Goal: Information Seeking & Learning: Learn about a topic

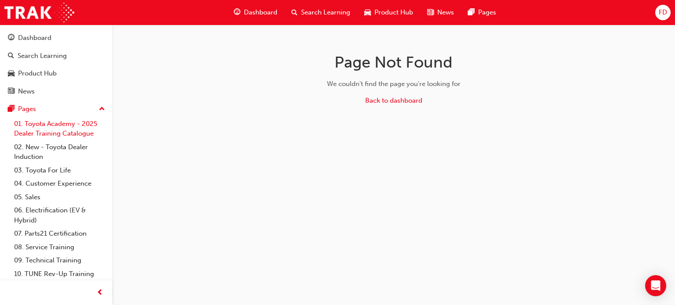
click at [61, 122] on link "01. Toyota Academy - 2025 Dealer Training Catalogue" at bounding box center [60, 128] width 98 height 23
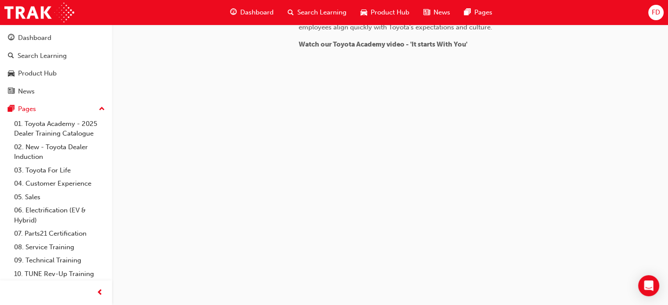
scroll to position [906, 0]
click at [39, 147] on link "02. New - Toyota Dealer Induction" at bounding box center [60, 152] width 98 height 23
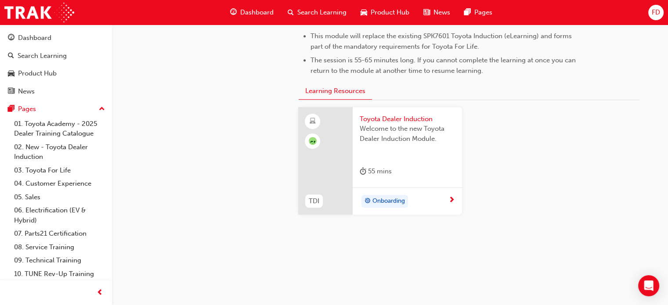
scroll to position [482, 0]
click at [254, 11] on span "Dashboard" at bounding box center [256, 12] width 33 height 10
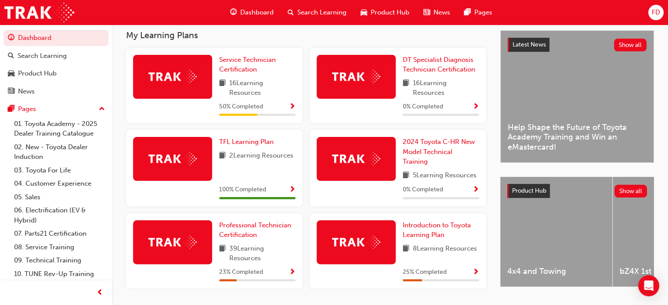
scroll to position [223, 0]
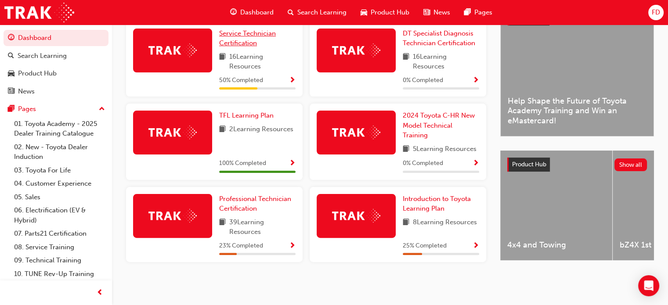
click at [239, 34] on span "Service Technician Certification" at bounding box center [247, 38] width 57 height 18
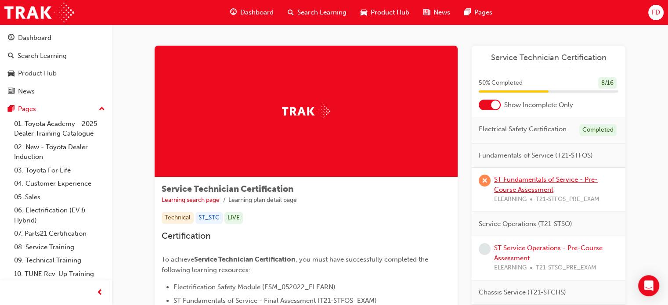
click at [513, 183] on link "ST Fundamentals of Service - Pre-Course Assessment" at bounding box center [546, 185] width 104 height 18
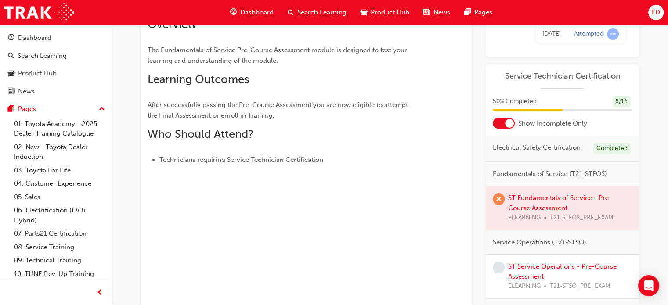
scroll to position [39, 0]
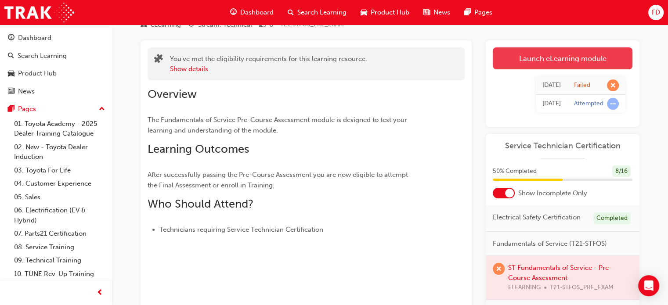
click at [545, 62] on link "Launch eLearning module" at bounding box center [563, 58] width 140 height 22
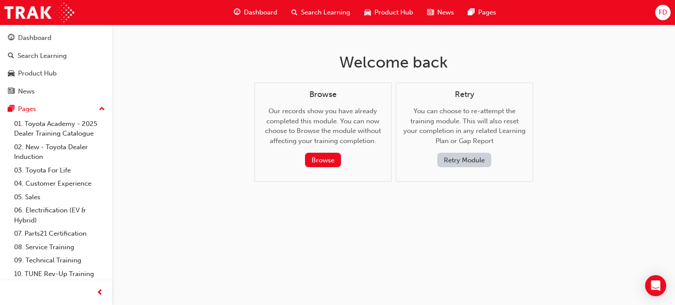
click at [451, 156] on button "Retry Module" at bounding box center [464, 160] width 54 height 15
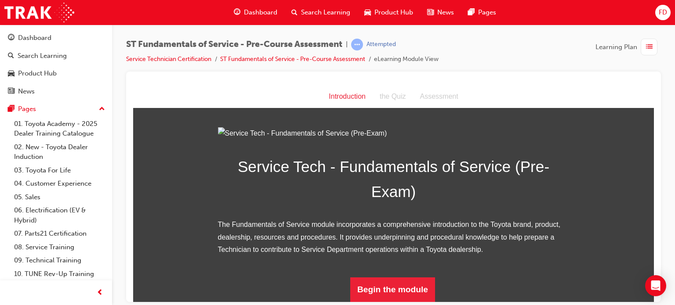
scroll to position [102, 0]
click at [390, 283] on button "Begin the module" at bounding box center [392, 289] width 85 height 25
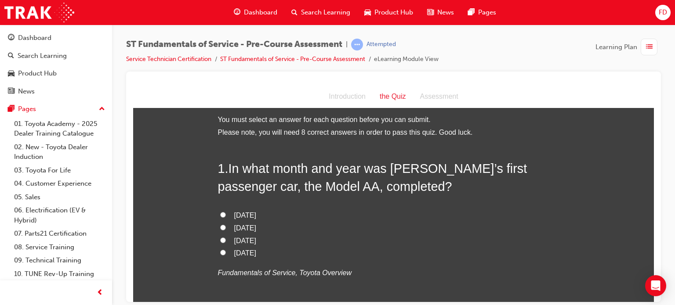
scroll to position [0, 0]
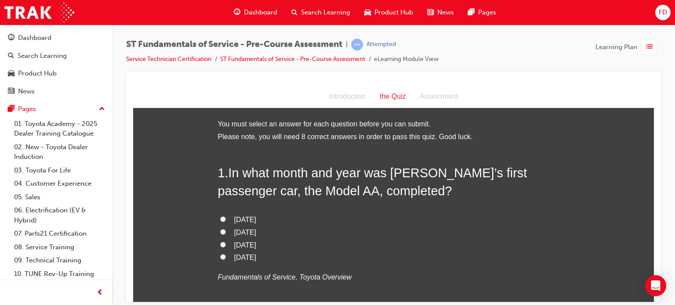
click at [342, 99] on div "Introduction" at bounding box center [347, 96] width 51 height 13
click at [362, 45] on span "learningRecordVerb_ATTEMPT-icon" at bounding box center [357, 45] width 12 height 12
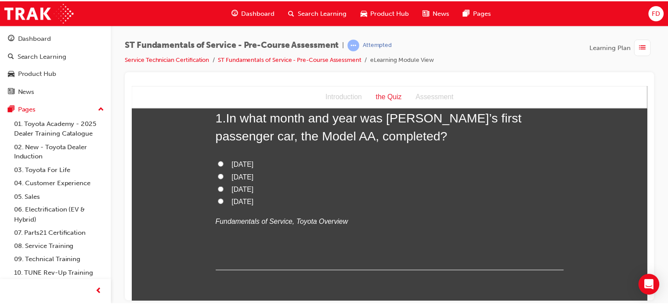
scroll to position [40, 0]
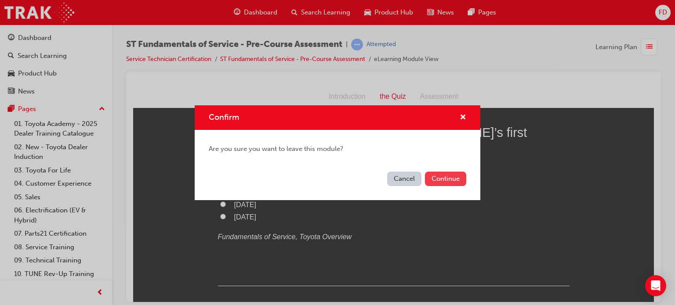
click at [448, 175] on button "Continue" at bounding box center [445, 179] width 41 height 15
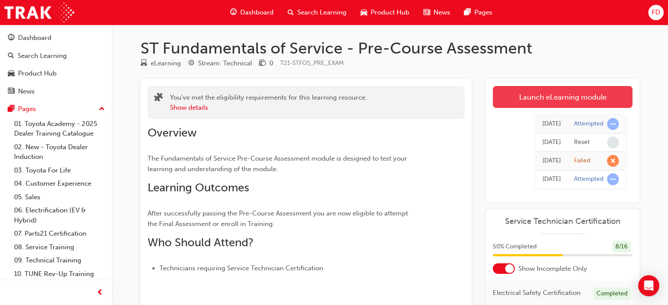
click at [545, 104] on link "Launch eLearning module" at bounding box center [563, 97] width 140 height 22
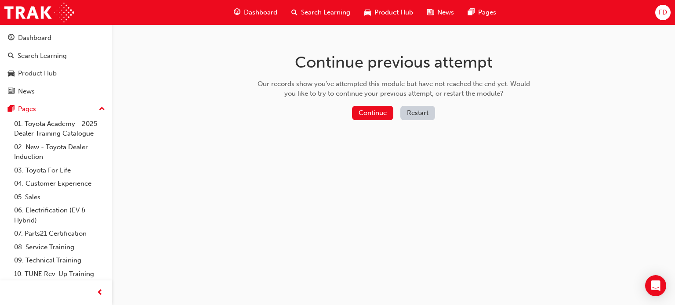
click at [418, 113] on button "Restart" at bounding box center [417, 113] width 35 height 15
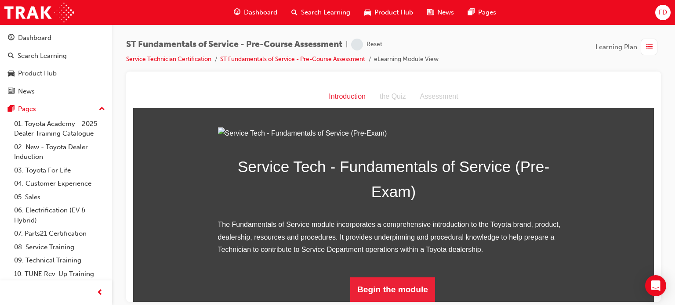
scroll to position [102, 0]
click at [379, 288] on button "Begin the module" at bounding box center [392, 289] width 85 height 25
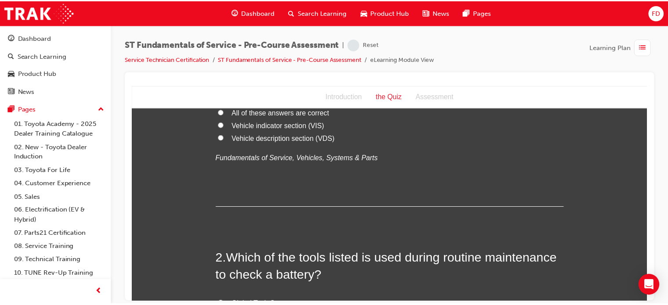
scroll to position [0, 0]
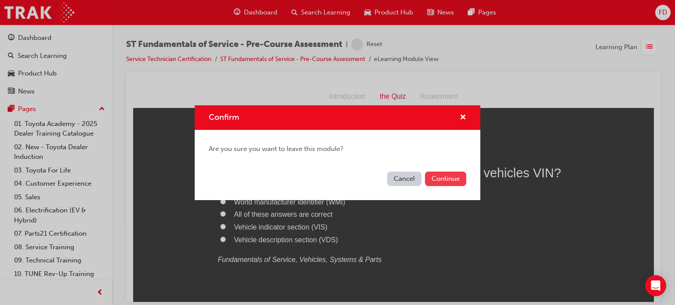
click at [447, 179] on button "Continue" at bounding box center [445, 179] width 41 height 15
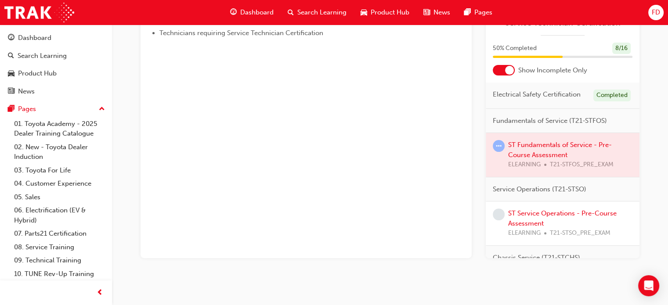
scroll to position [238, 0]
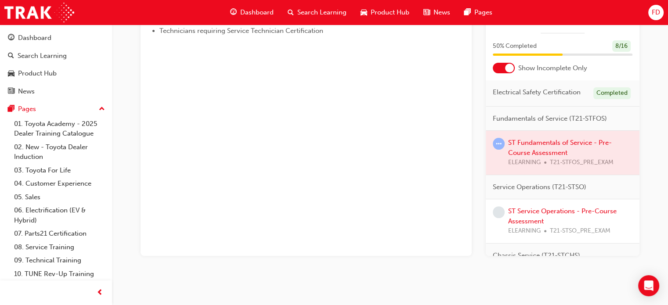
click at [530, 152] on div at bounding box center [563, 153] width 154 height 44
click at [527, 148] on div at bounding box center [563, 153] width 154 height 44
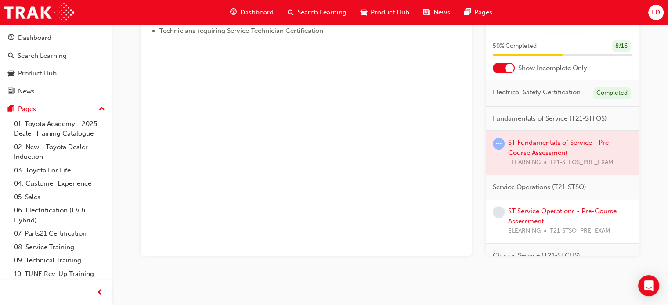
click at [527, 148] on div at bounding box center [563, 153] width 154 height 44
click at [537, 160] on div at bounding box center [563, 153] width 154 height 44
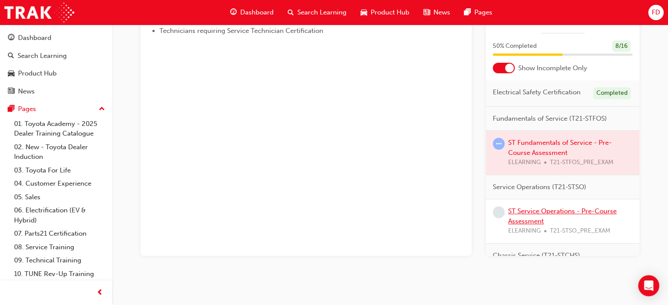
click at [524, 217] on link "ST Service Operations - Pre-Course Assessment" at bounding box center [562, 216] width 109 height 18
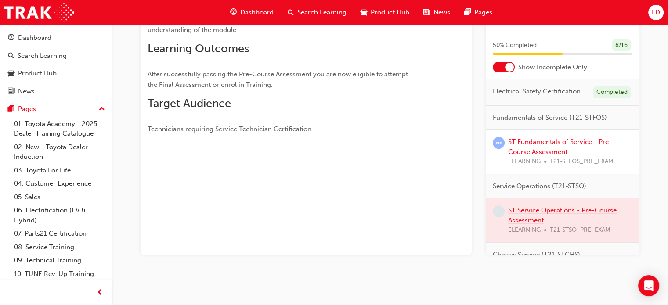
click at [524, 217] on div "Service Operations (T21-STSO) ST Service Operations - Pre-Course Assessment ELE…" at bounding box center [563, 208] width 154 height 69
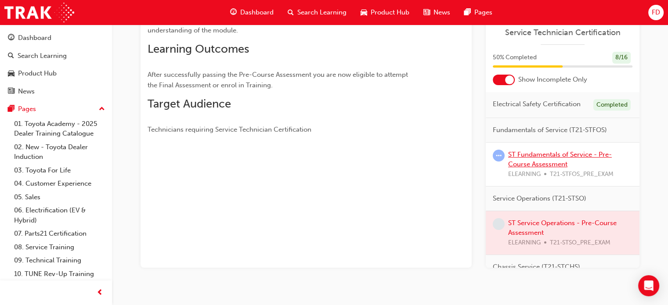
click at [535, 160] on link "ST Fundamentals of Service - Pre-Course Assessment" at bounding box center [560, 160] width 104 height 18
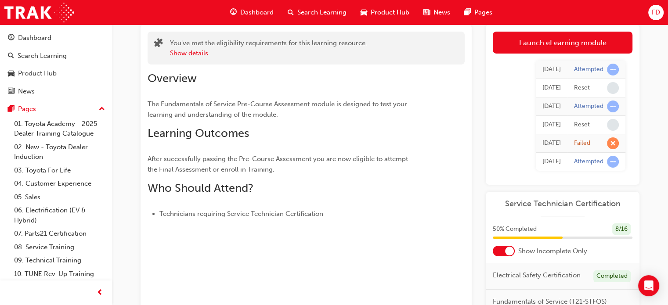
scroll to position [45, 0]
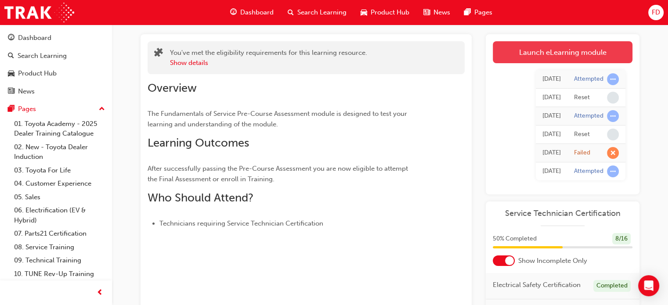
click at [569, 54] on link "Launch eLearning module" at bounding box center [563, 52] width 140 height 22
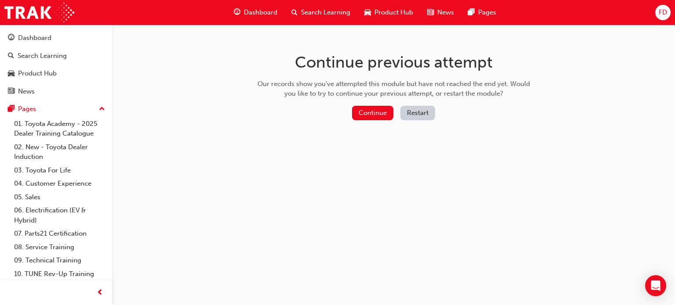
click at [419, 113] on button "Restart" at bounding box center [417, 113] width 35 height 15
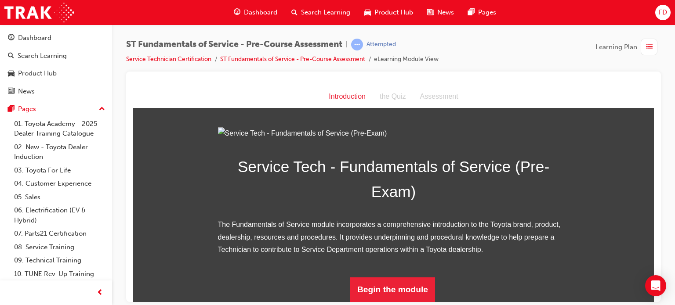
scroll to position [102, 0]
drag, startPoint x: 650, startPoint y: 103, endPoint x: 807, endPoint y: 297, distance: 249.4
click at [396, 290] on button "Begin the module" at bounding box center [392, 289] width 85 height 25
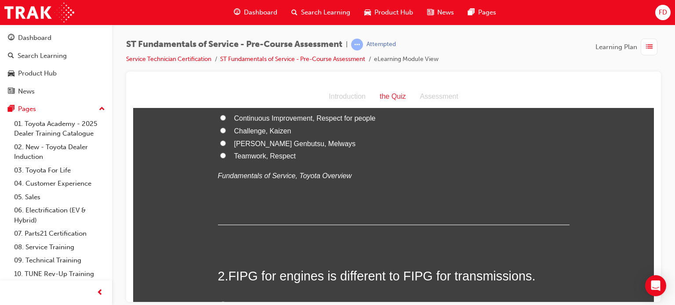
scroll to position [0, 0]
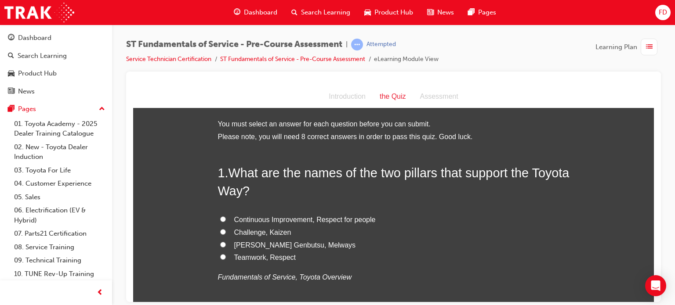
click at [221, 218] on input "Continuous Improvement, Respect for people" at bounding box center [223, 219] width 6 height 6
radio input "true"
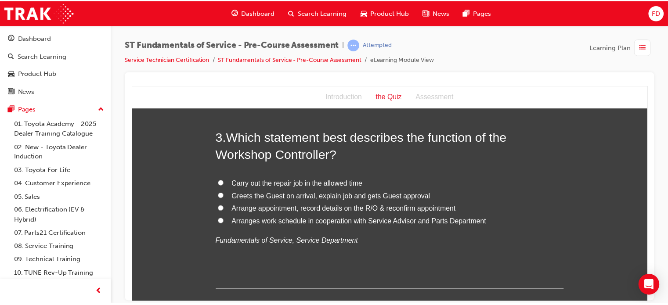
scroll to position [422, 0]
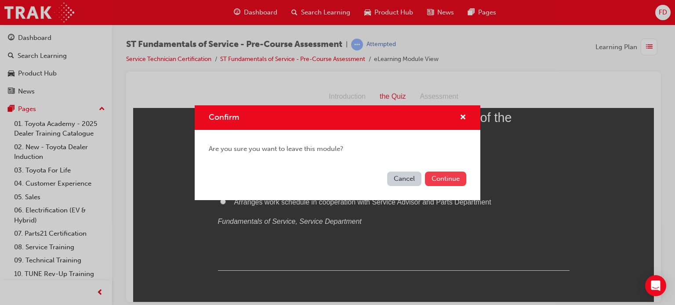
click at [443, 182] on button "Continue" at bounding box center [445, 179] width 41 height 15
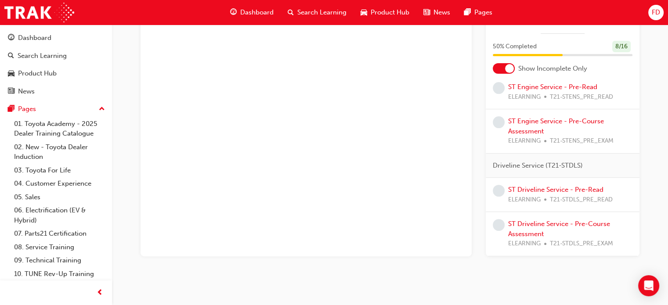
scroll to position [302, 0]
click at [577, 87] on link "ST Engine Service - Pre-Read" at bounding box center [552, 87] width 89 height 8
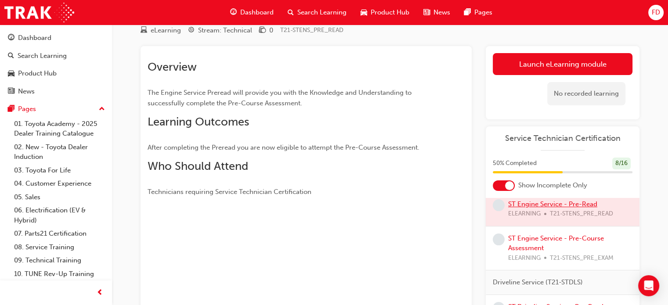
scroll to position [32, 0]
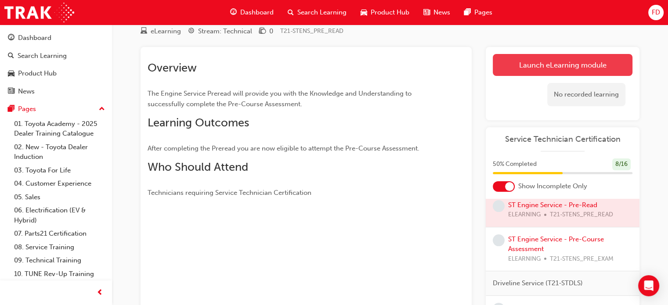
click at [568, 62] on link "Launch eLearning module" at bounding box center [563, 65] width 140 height 22
